Goal: Transaction & Acquisition: Purchase product/service

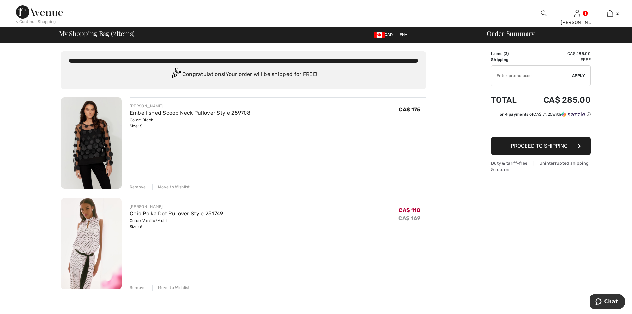
click at [141, 187] on div "Remove" at bounding box center [138, 187] width 16 height 6
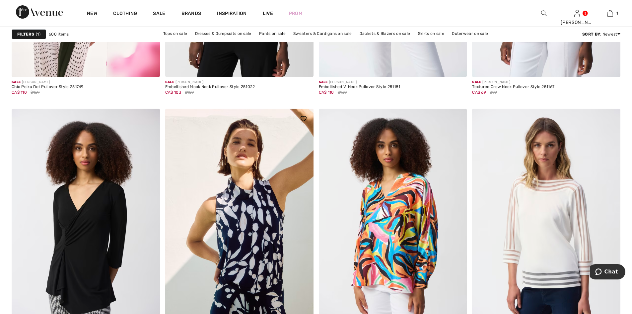
scroll to position [841, 0]
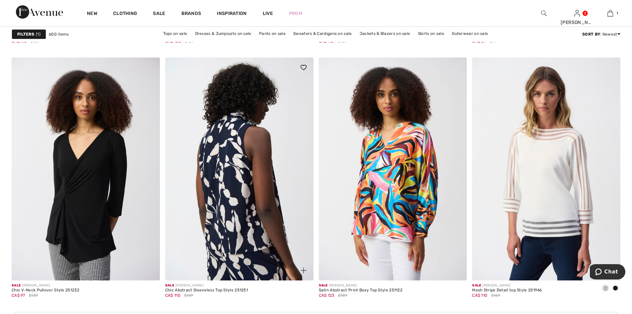
click at [250, 239] on img at bounding box center [239, 168] width 148 height 222
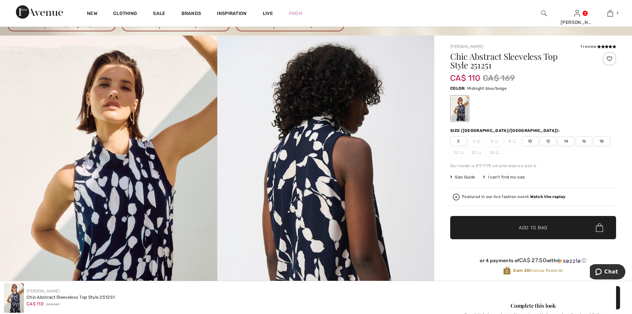
scroll to position [100, 0]
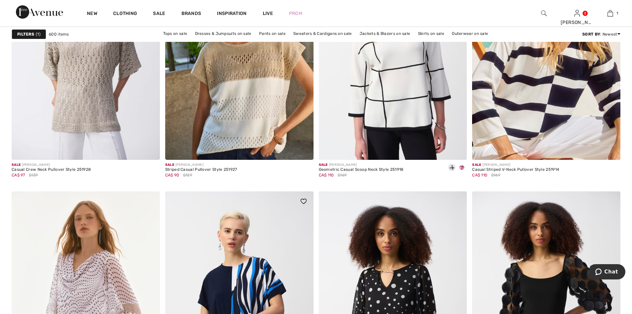
scroll to position [1439, 0]
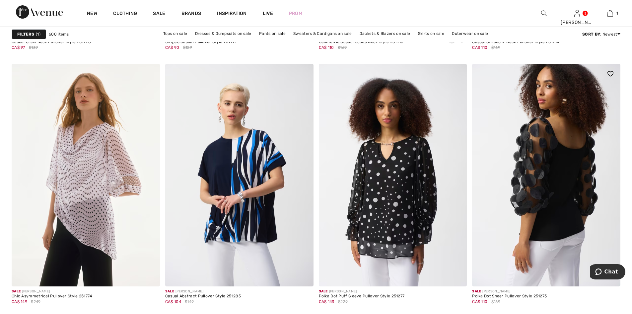
click at [555, 223] on img at bounding box center [546, 175] width 148 height 222
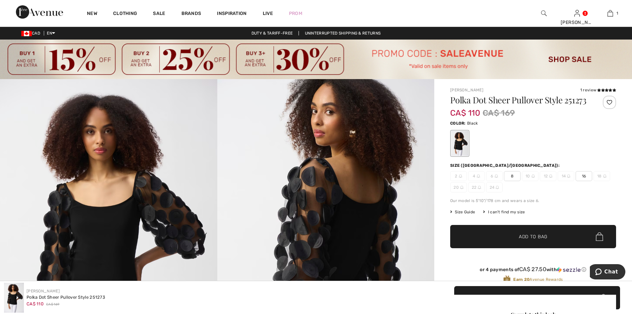
click at [496, 176] on img at bounding box center [496, 175] width 3 height 3
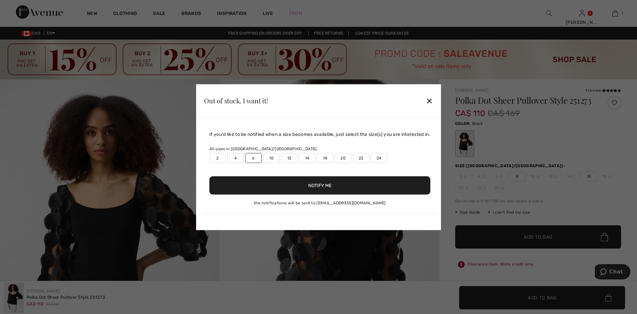
click at [432, 100] on div "✕" at bounding box center [429, 101] width 7 height 14
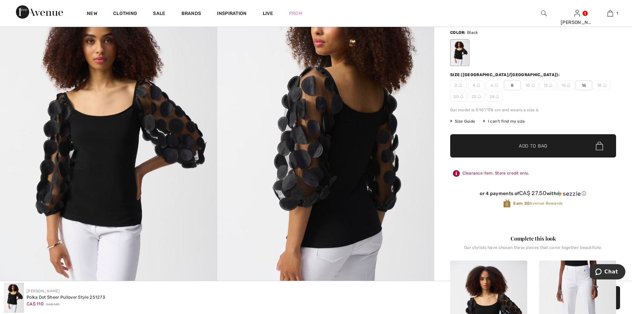
scroll to position [33, 0]
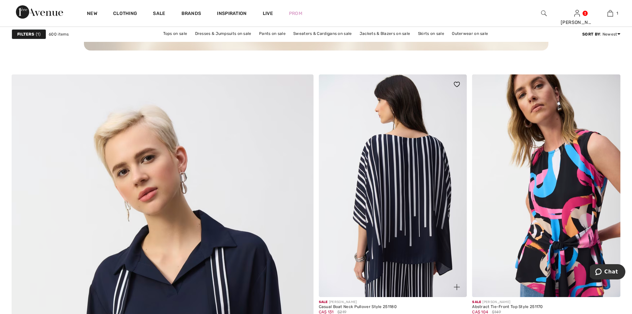
scroll to position [2069, 0]
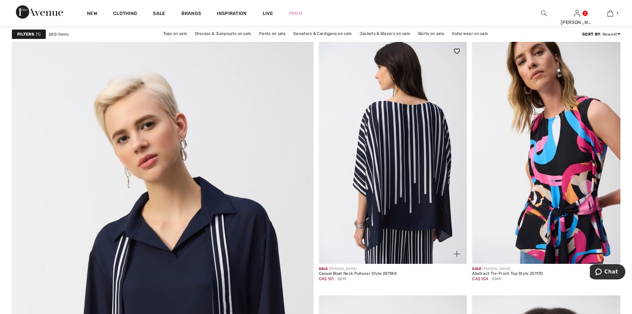
click at [400, 169] on img at bounding box center [393, 152] width 148 height 222
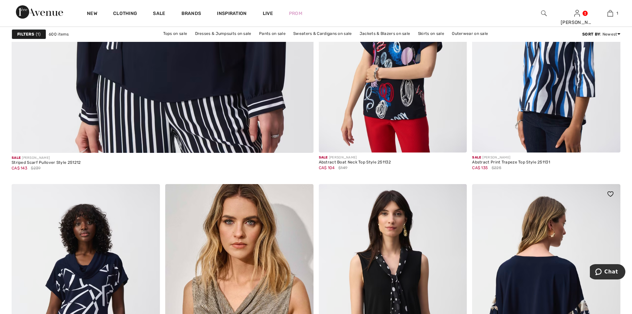
scroll to position [2600, 0]
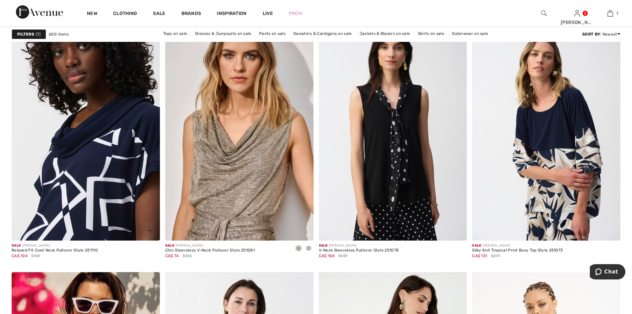
click at [87, 169] on img at bounding box center [86, 129] width 148 height 222
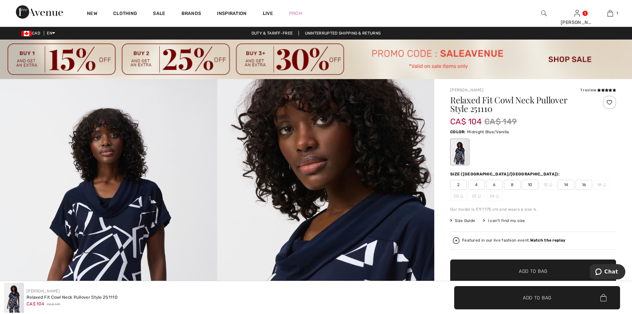
click at [496, 184] on span "6" at bounding box center [494, 184] width 17 height 10
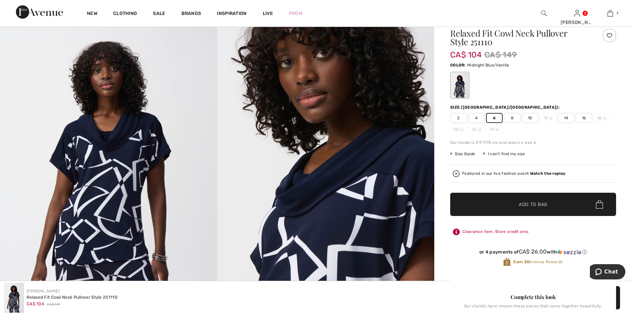
scroll to position [66, 0]
click at [519, 202] on span "Add to Bag" at bounding box center [533, 204] width 29 height 7
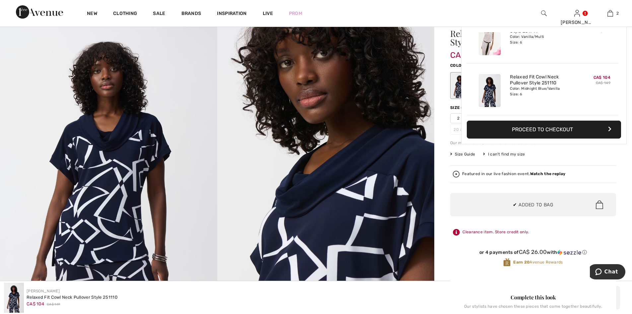
scroll to position [0, 0]
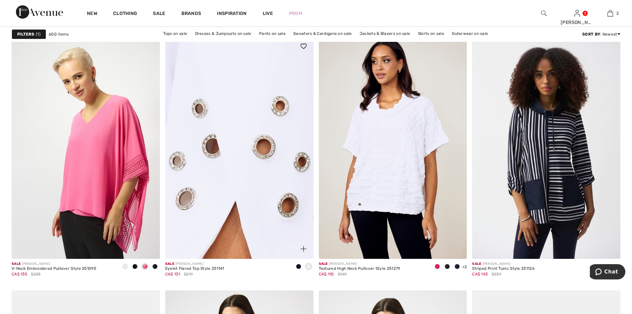
scroll to position [3553, 0]
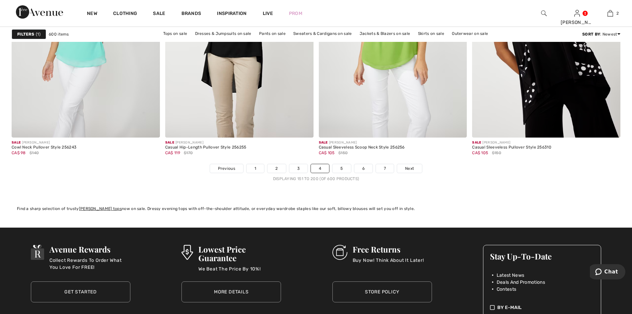
scroll to position [3861, 0]
click at [341, 166] on link "5" at bounding box center [341, 168] width 18 height 9
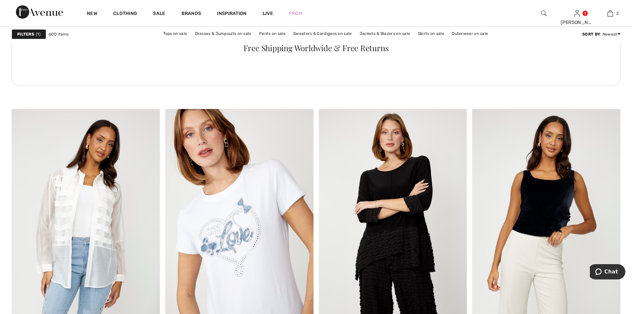
scroll to position [1228, 0]
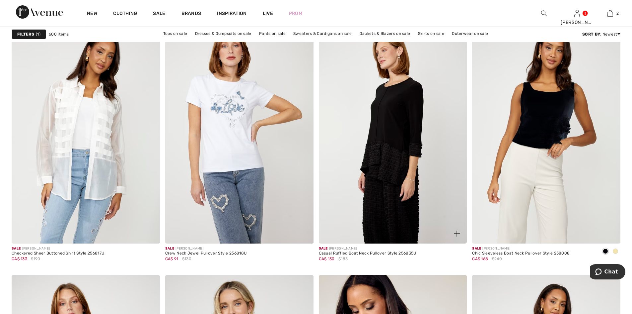
click at [394, 170] on img at bounding box center [393, 132] width 148 height 222
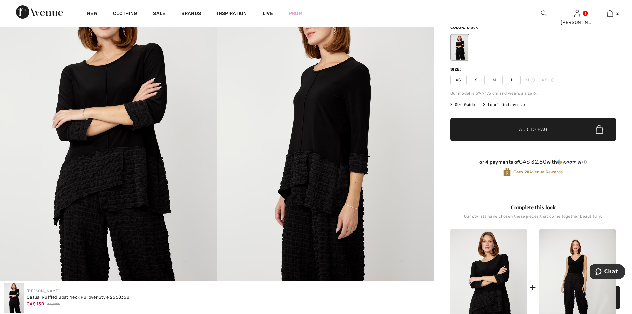
scroll to position [166, 0]
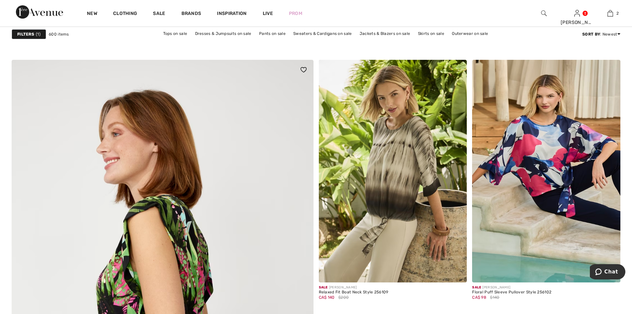
scroll to position [2123, 0]
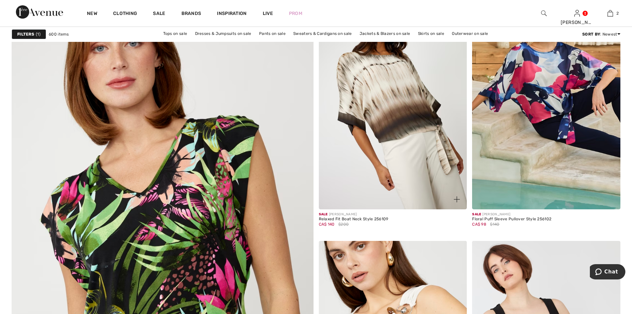
click at [388, 150] on img at bounding box center [393, 98] width 148 height 222
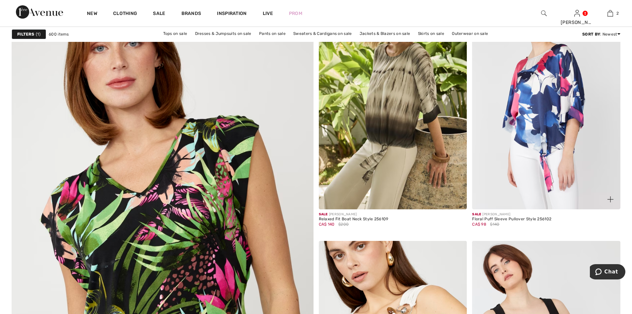
click at [544, 118] on img at bounding box center [546, 98] width 148 height 222
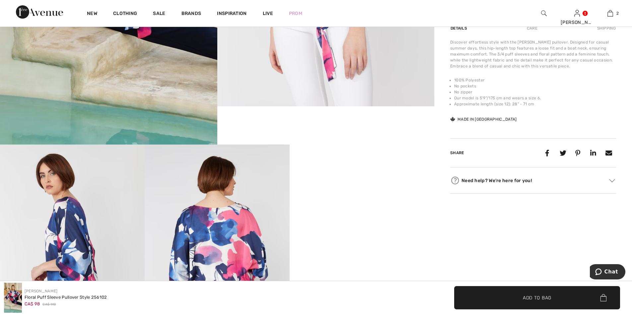
scroll to position [398, 0]
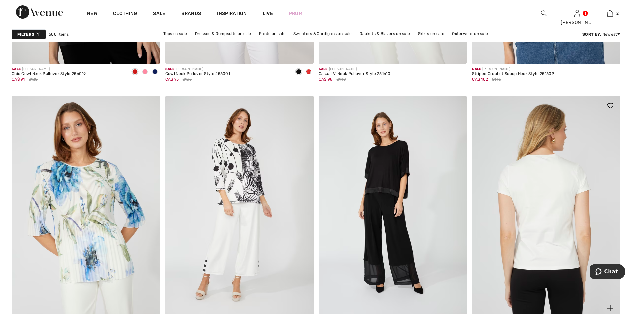
scroll to position [2820, 0]
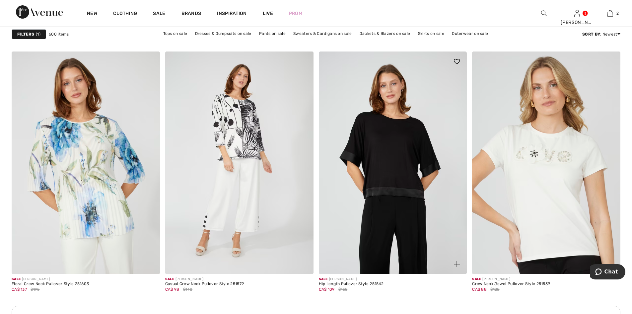
click at [406, 170] on img at bounding box center [393, 162] width 148 height 222
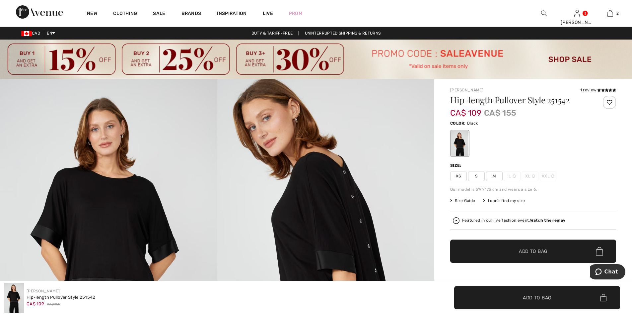
click at [477, 177] on span "S" at bounding box center [476, 176] width 17 height 10
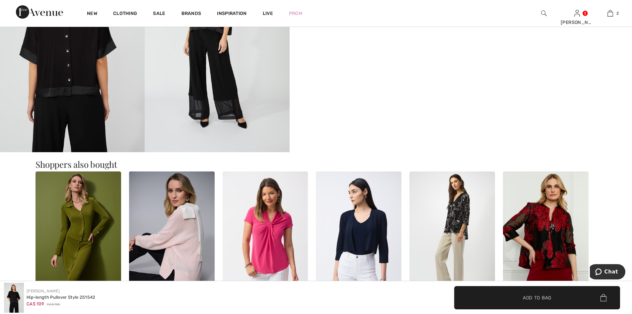
scroll to position [431, 0]
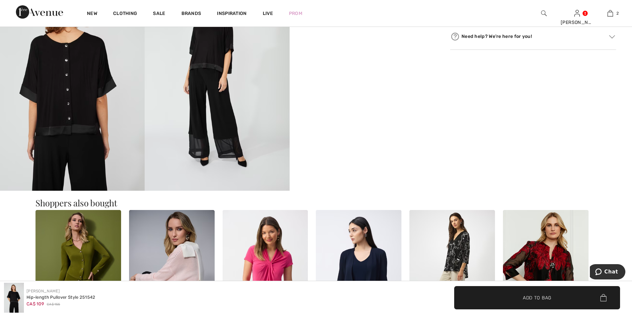
click at [226, 128] on img at bounding box center [217, 81] width 145 height 217
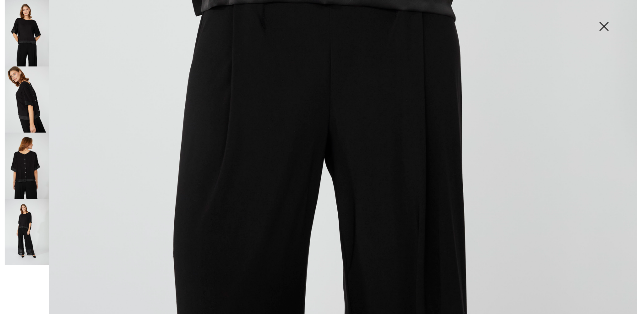
scroll to position [634, 0]
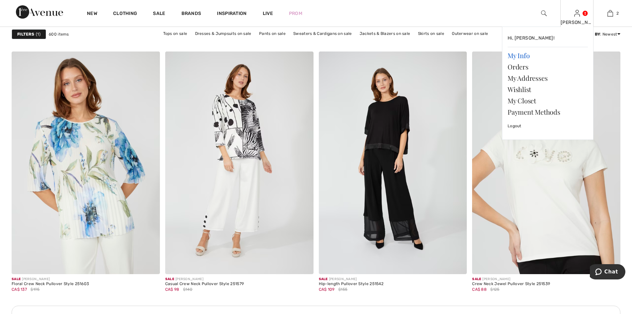
click at [519, 55] on link "My Info" at bounding box center [548, 55] width 80 height 11
click at [521, 68] on link "Orders" at bounding box center [548, 66] width 80 height 11
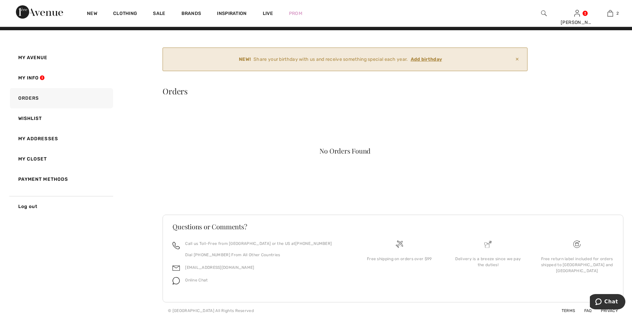
scroll to position [14, 0]
